Goal: Task Accomplishment & Management: Manage account settings

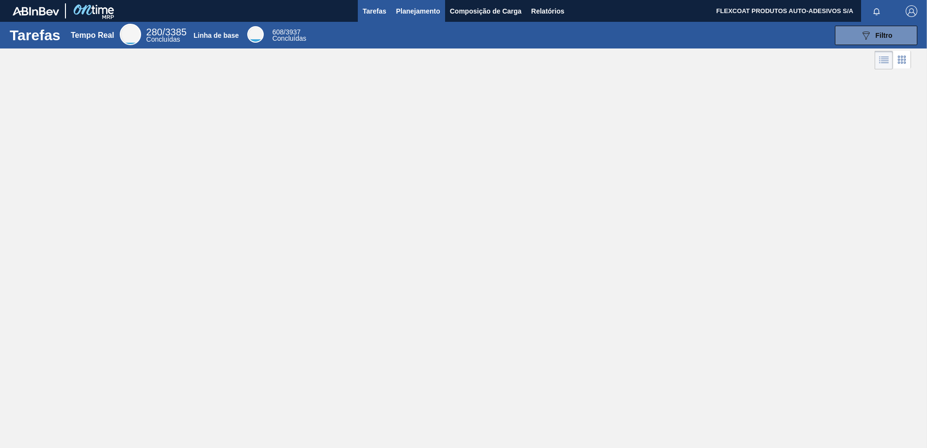
click at [415, 10] on span "Planejamento" at bounding box center [418, 11] width 44 height 12
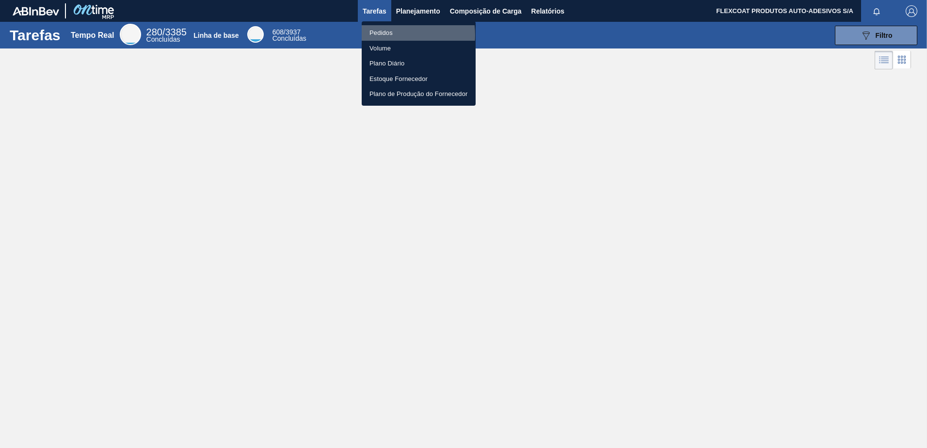
click at [388, 35] on li "Pedidos" at bounding box center [419, 33] width 114 height 16
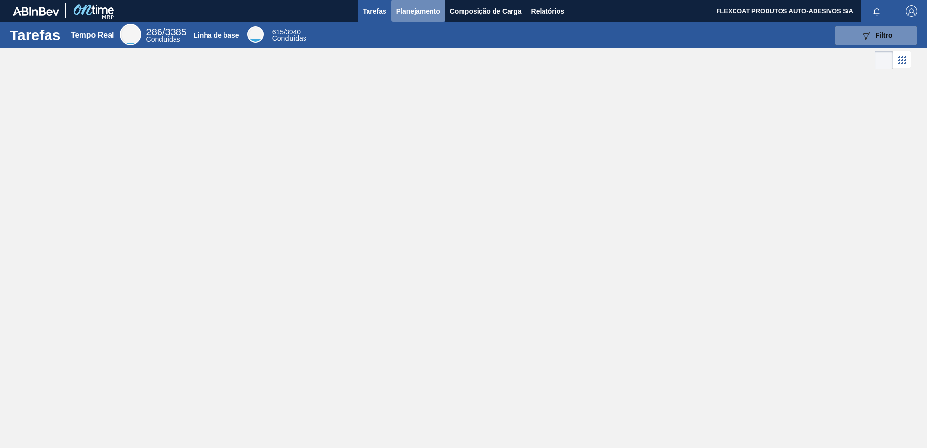
click at [409, 13] on span "Planejamento" at bounding box center [418, 11] width 44 height 12
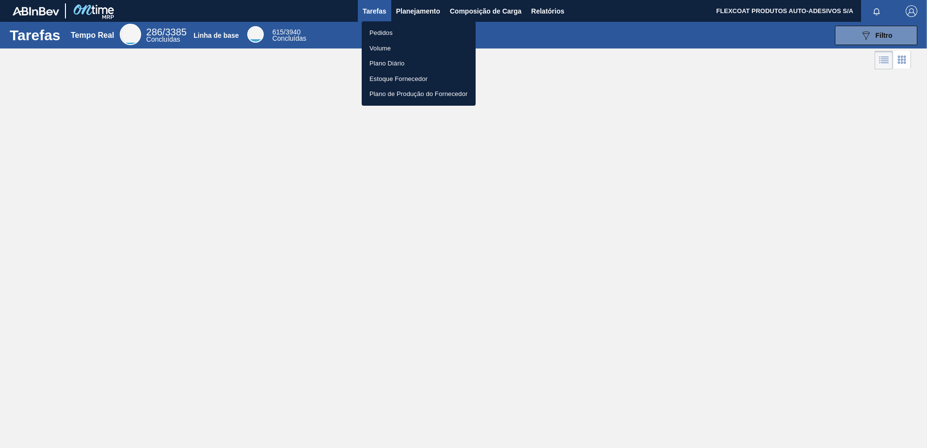
click at [379, 32] on li "Pedidos" at bounding box center [419, 33] width 114 height 16
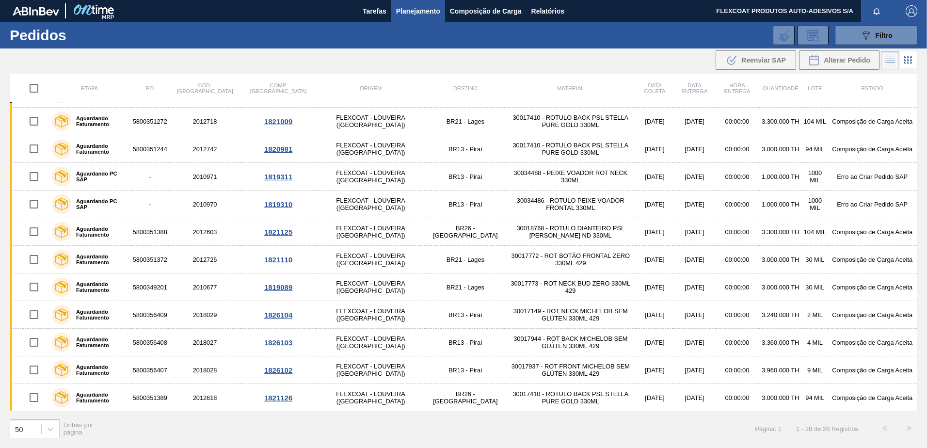
scroll to position [224, 0]
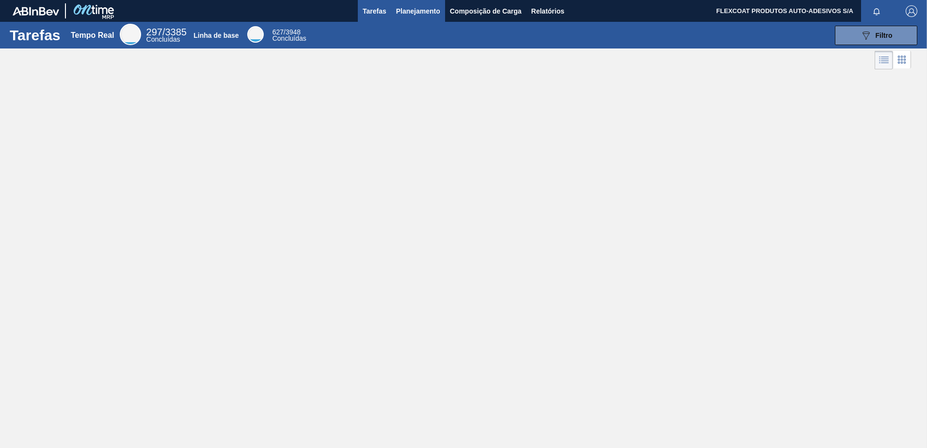
click at [406, 14] on span "Planejamento" at bounding box center [418, 11] width 44 height 12
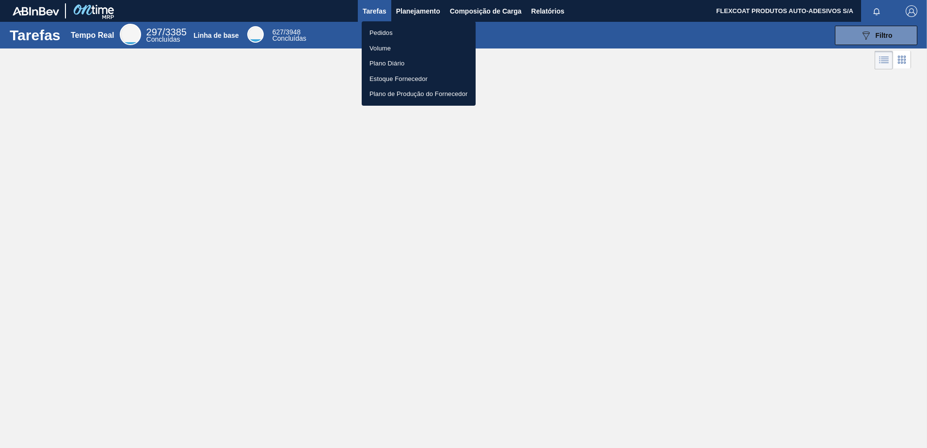
click at [383, 33] on li "Pedidos" at bounding box center [419, 33] width 114 height 16
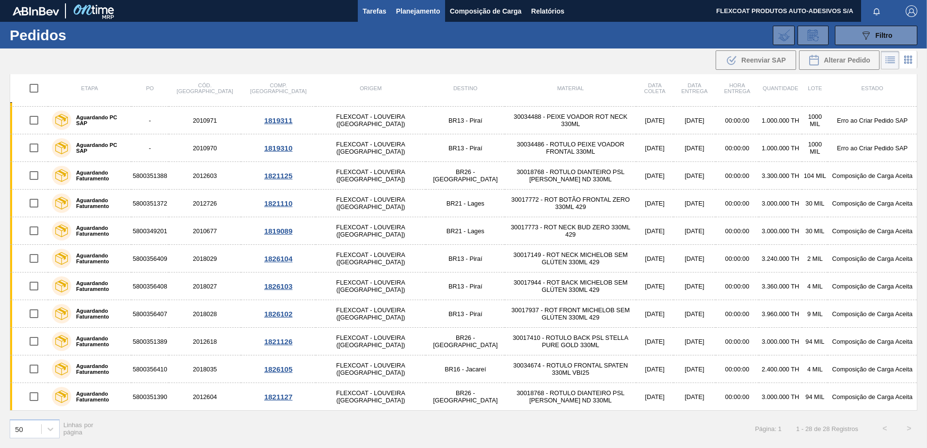
scroll to position [175, 0]
